Goal: Task Accomplishment & Management: Manage account settings

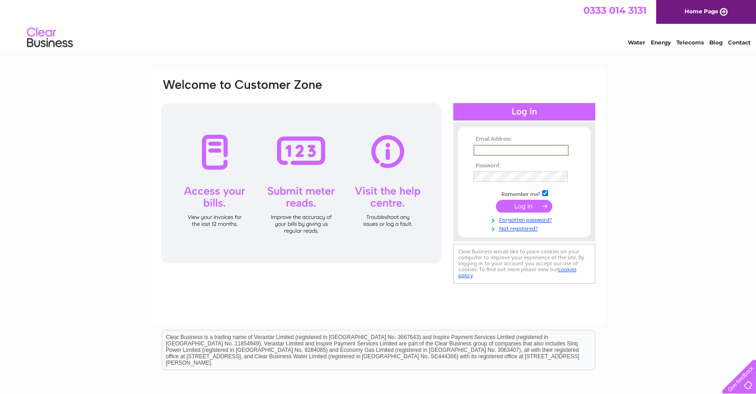
scroll to position [0, 0]
type input "[PERSON_NAME][EMAIL_ADDRESS][DOMAIN_NAME]"
click at [536, 205] on input "submit" at bounding box center [524, 205] width 56 height 13
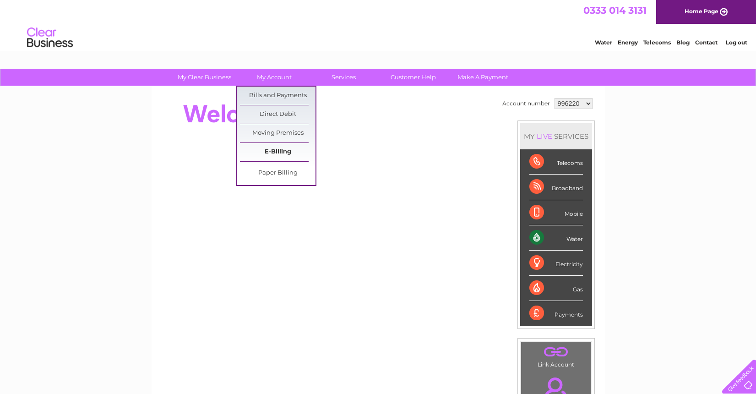
click at [282, 151] on link "E-Billing" at bounding box center [278, 152] width 76 height 18
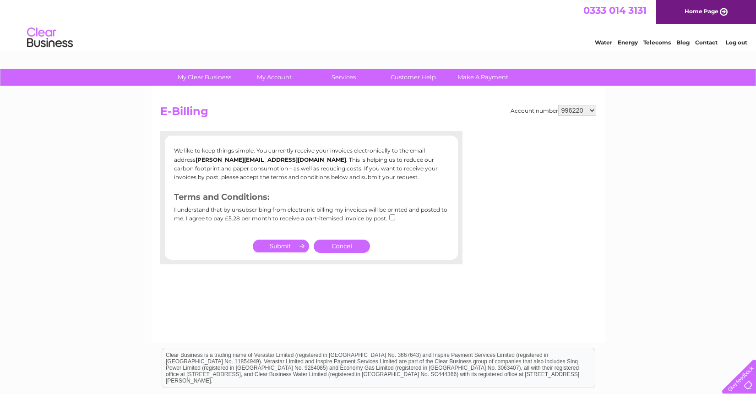
click at [288, 243] on input "submit" at bounding box center [281, 245] width 56 height 13
click at [389, 217] on input "checkbox" at bounding box center [392, 217] width 6 height 6
checkbox input "true"
click at [279, 246] on input "submit" at bounding box center [281, 245] width 56 height 13
click at [292, 243] on input "submit" at bounding box center [281, 245] width 56 height 13
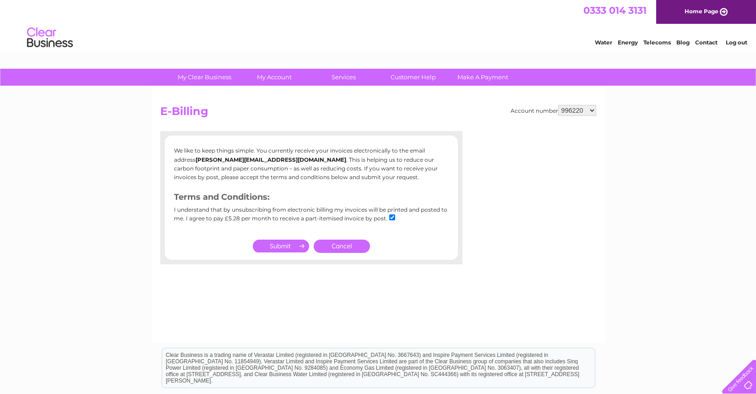
click at [351, 245] on link "Cancel" at bounding box center [341, 245] width 56 height 13
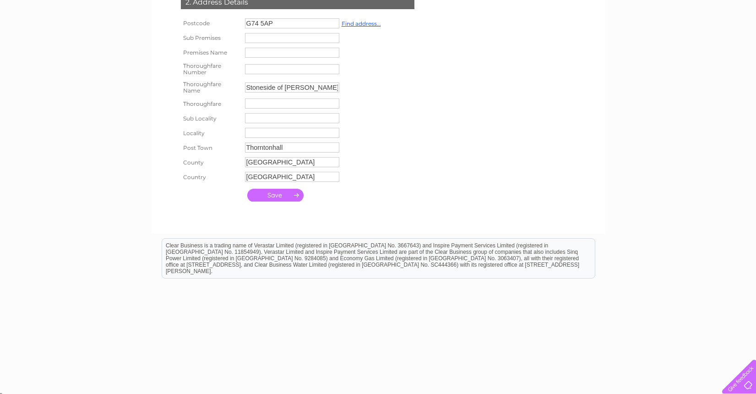
scroll to position [47, 0]
